Goal: Task Accomplishment & Management: Manage account settings

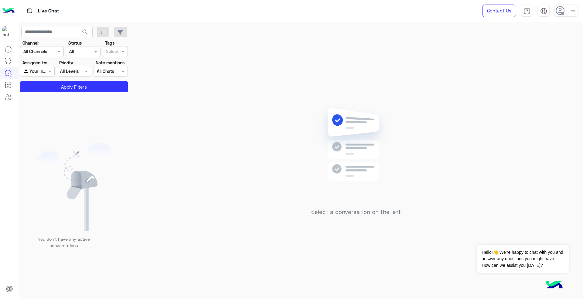
click at [567, 13] on div at bounding box center [566, 11] width 24 height 12
click at [541, 133] on div "Sign Out" at bounding box center [540, 134] width 75 height 16
click at [520, 136] on link "Sign Out" at bounding box center [524, 134] width 17 height 5
